Goal: Find specific page/section: Find specific page/section

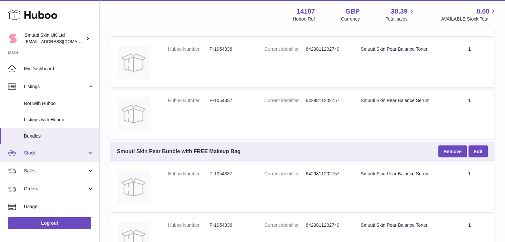
click at [33, 157] on link "Stock" at bounding box center [49, 153] width 99 height 18
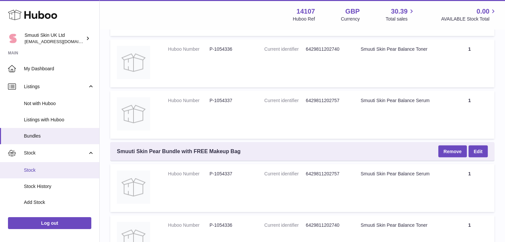
click at [29, 172] on span "Stock" at bounding box center [59, 170] width 70 height 6
click at [38, 168] on span "Stock" at bounding box center [59, 170] width 70 height 6
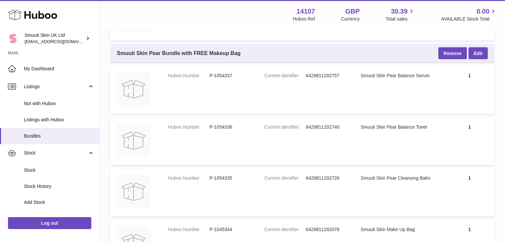
scroll to position [1462, 0]
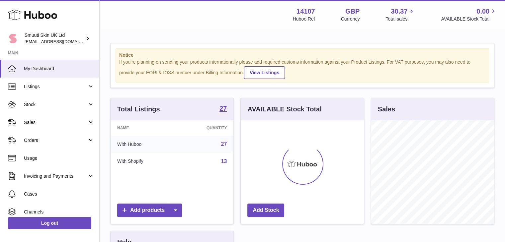
scroll to position [104, 123]
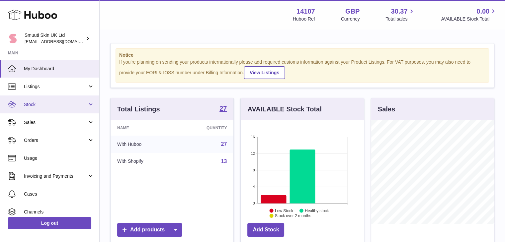
click at [89, 103] on link "Stock" at bounding box center [49, 105] width 99 height 18
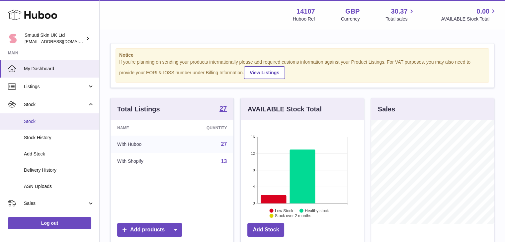
click at [31, 121] on span "Stock" at bounding box center [59, 122] width 70 height 6
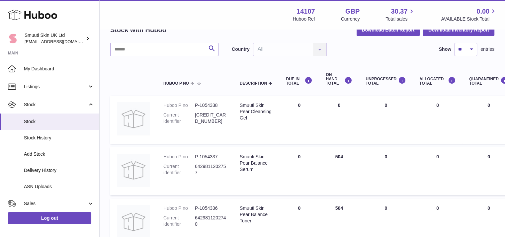
scroll to position [32, 0]
